Goal: Communication & Community: Ask a question

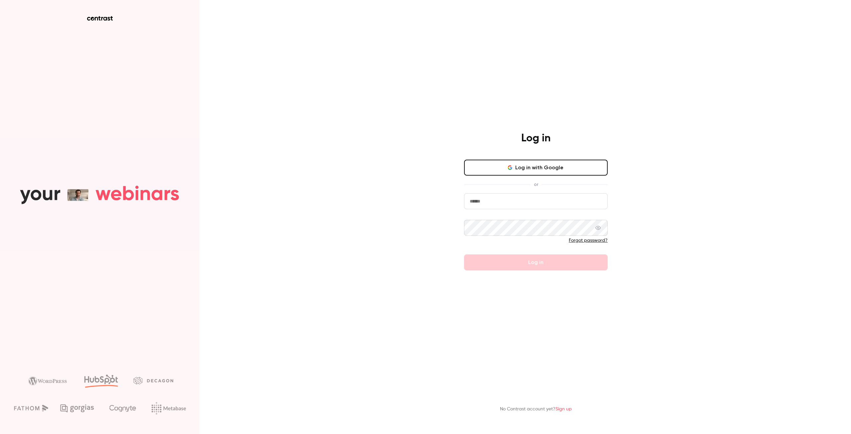
type input "**********"
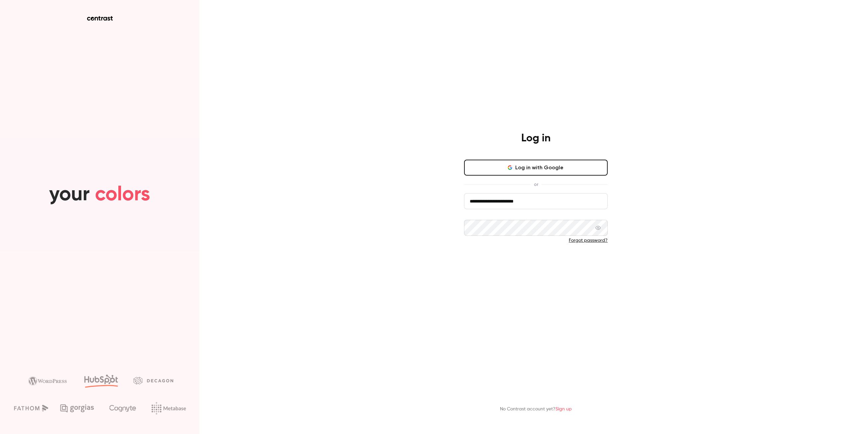
click at [553, 261] on button "Log in" at bounding box center [536, 262] width 144 height 16
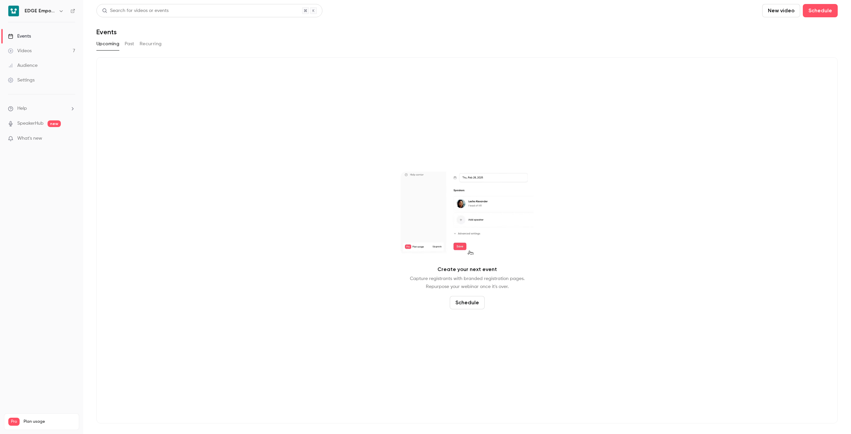
click at [43, 48] on link "Videos 7" at bounding box center [41, 51] width 83 height 15
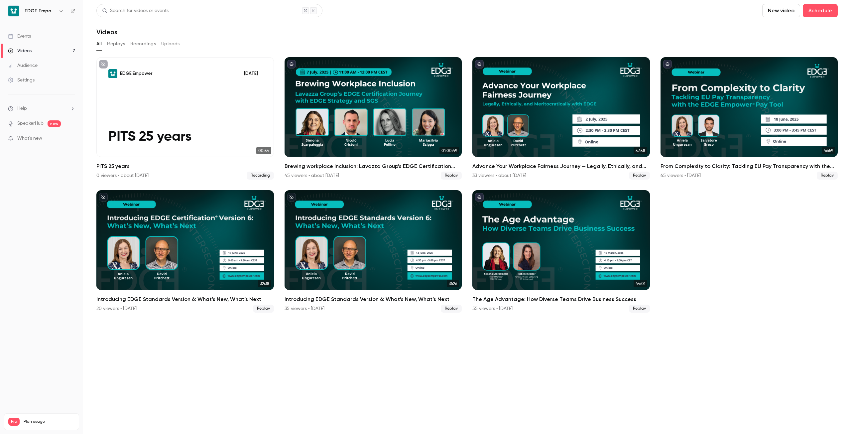
click at [36, 137] on span "What's new" at bounding box center [29, 138] width 25 height 7
click at [52, 10] on div at bounding box center [425, 217] width 851 height 434
click at [60, 11] on icon "button" at bounding box center [61, 11] width 3 height 2
click at [31, 198] on div at bounding box center [425, 217] width 851 height 434
click at [37, 109] on li "Help" at bounding box center [41, 108] width 67 height 7
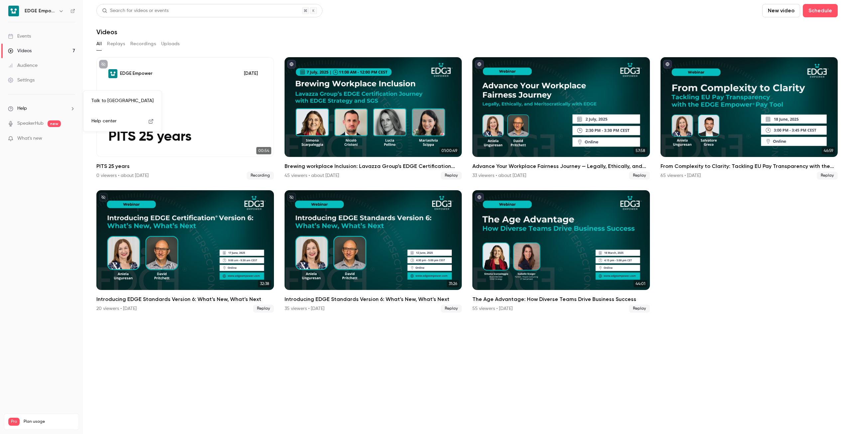
click at [101, 105] on link "Talk to [GEOGRAPHIC_DATA]" at bounding box center [122, 101] width 73 height 18
